Goal: Transaction & Acquisition: Purchase product/service

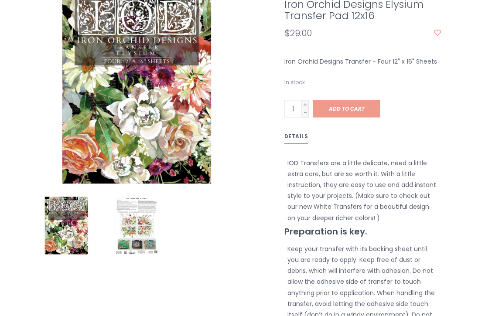
scroll to position [228, 0]
click at [351, 106] on span "Add to cart" at bounding box center [347, 108] width 36 height 7
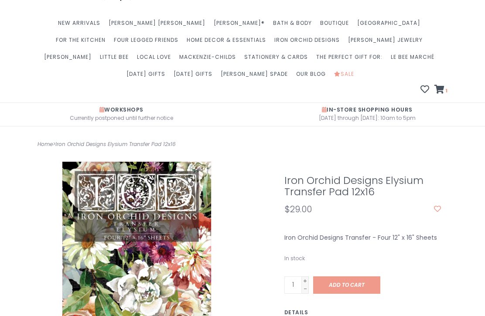
scroll to position [54, 0]
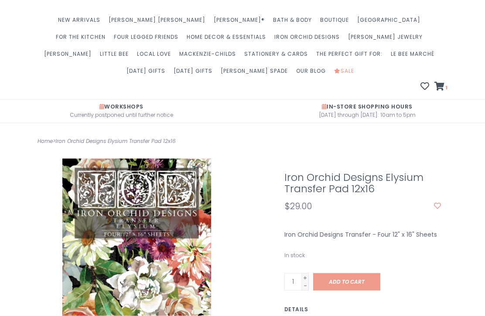
click at [441, 85] on icon at bounding box center [439, 86] width 10 height 9
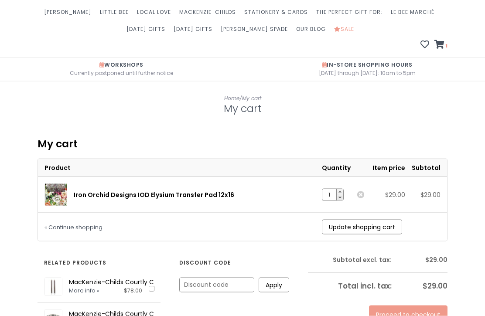
scroll to position [114, 0]
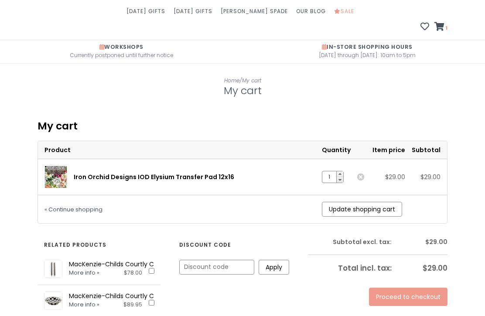
click at [428, 293] on link "Proceed to checkout" at bounding box center [408, 297] width 78 height 18
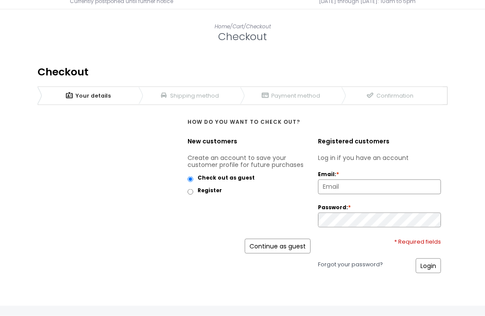
scroll to position [169, 0]
click at [290, 243] on link "Continue as guest" at bounding box center [277, 245] width 66 height 15
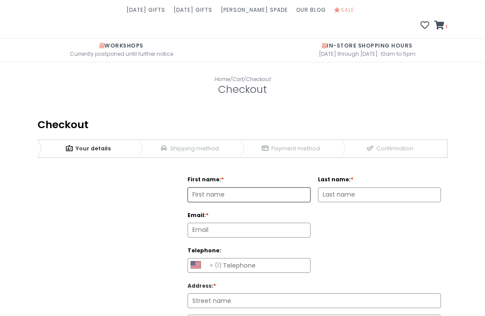
scroll to position [117, 0]
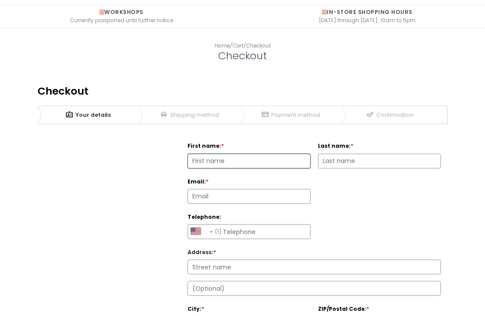
click at [211, 159] on input "First name: *" at bounding box center [249, 161] width 122 height 14
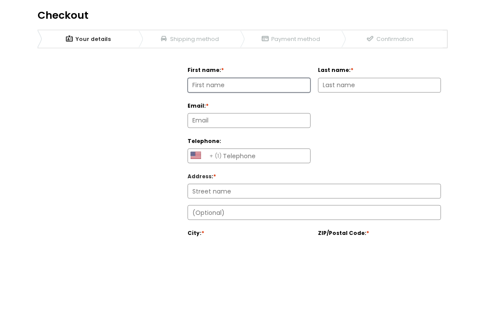
type input "[PERSON_NAME]"
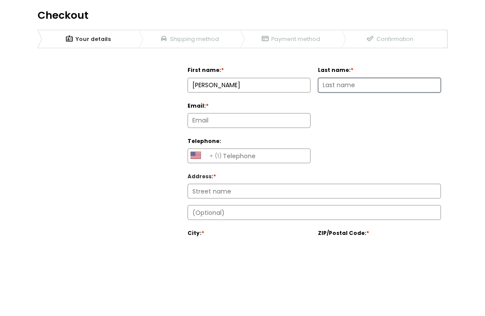
type input "[PERSON_NAME]"
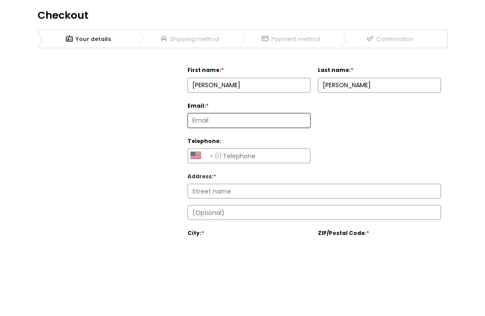
type input "[EMAIL_ADDRESS][DOMAIN_NAME]"
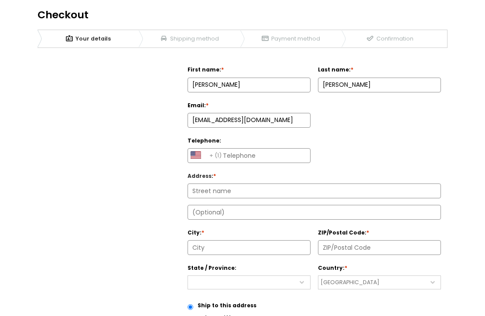
click at [226, 153] on input "Telephone:" at bounding box center [249, 156] width 122 height 14
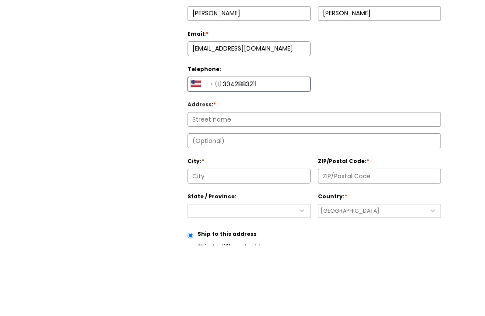
type input "3042883211"
click at [207, 183] on input "Address : *" at bounding box center [314, 190] width 252 height 14
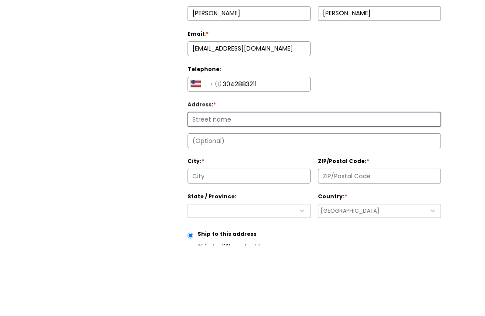
type input "[STREET_ADDRESS]"
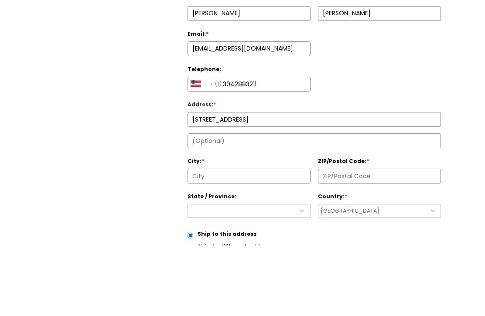
type input "26508"
type input "Morgantown"
select select "4219"
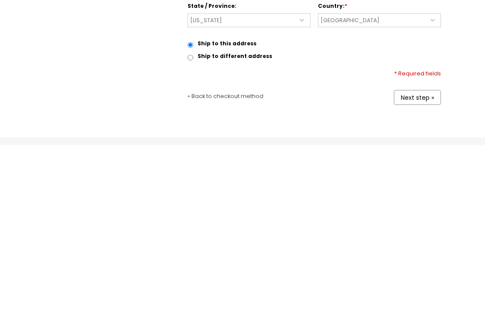
scroll to position [322, 0]
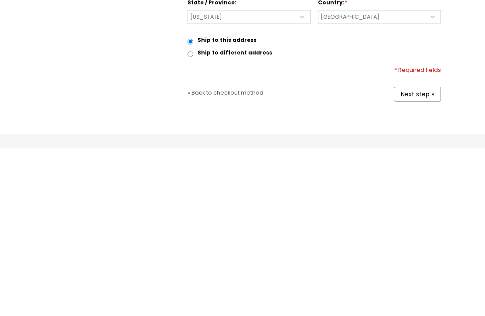
click at [414, 255] on link "Next step »" at bounding box center [417, 262] width 47 height 15
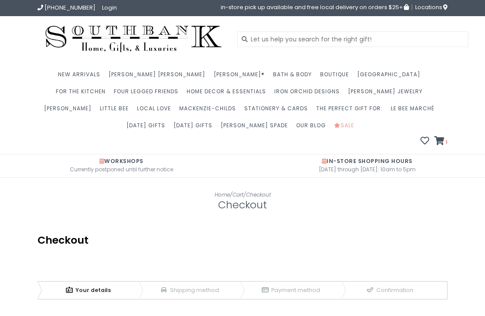
click at [148, 37] on img at bounding box center [133, 39] width 192 height 33
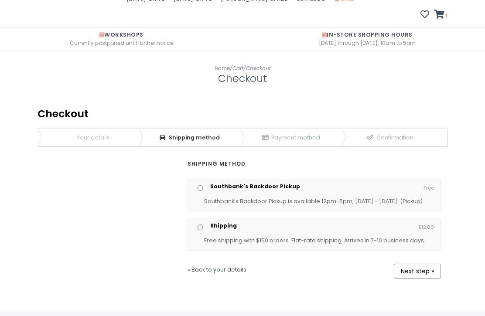
scroll to position [130, 0]
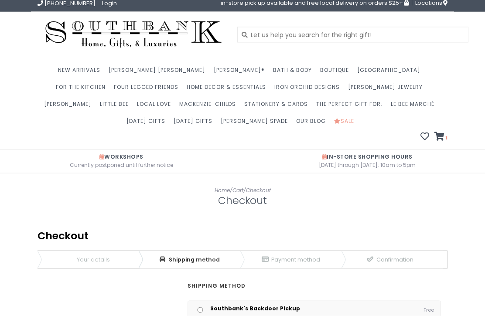
scroll to position [0, 0]
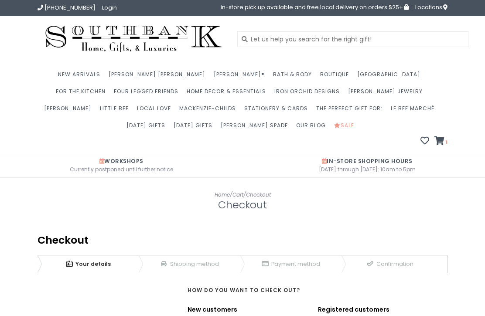
scroll to position [198, 0]
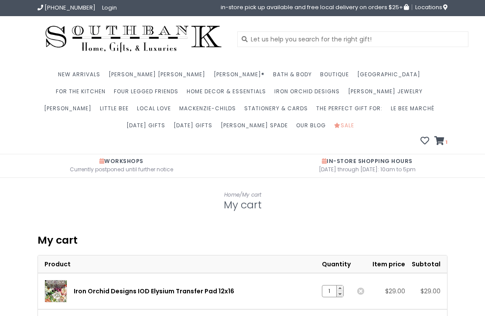
scroll to position [143, 0]
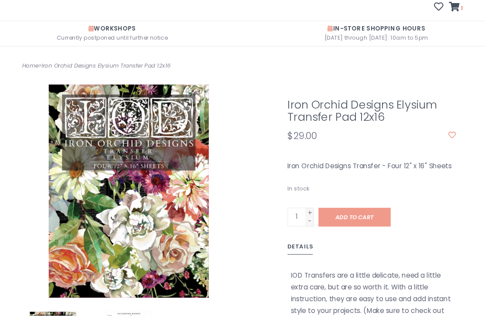
scroll to position [135, 0]
click at [336, 198] on span "Add to cart" at bounding box center [347, 201] width 36 height 7
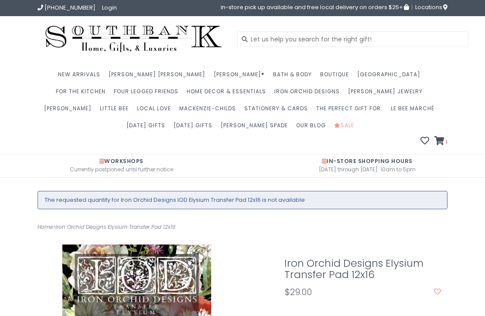
click at [440, 142] on icon at bounding box center [439, 140] width 10 height 9
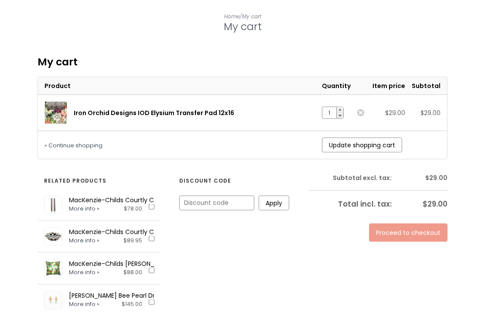
scroll to position [166, 0]
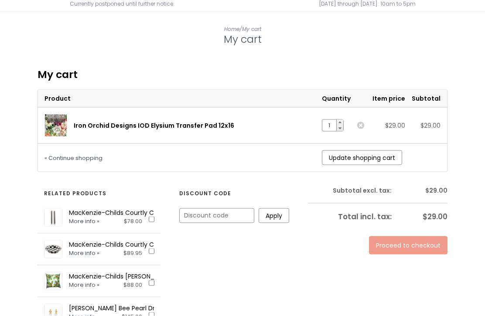
click at [436, 165] on td "Update shopping cart" at bounding box center [381, 158] width 132 height 28
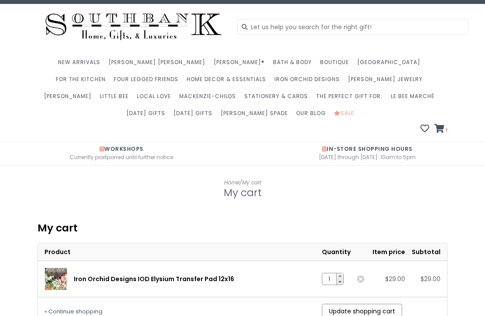
scroll to position [8, 0]
